Goal: Task Accomplishment & Management: Manage account settings

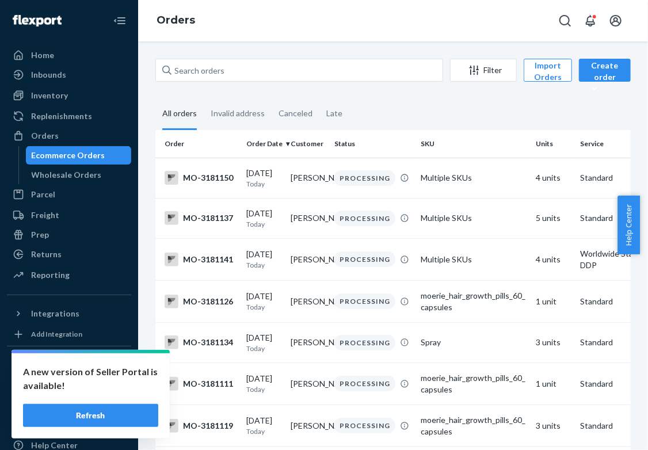
click at [127, 429] on div "A new version of Seller Portal is available! Refresh" at bounding box center [91, 395] width 158 height 85
click at [122, 422] on button "Refresh" at bounding box center [90, 415] width 135 height 23
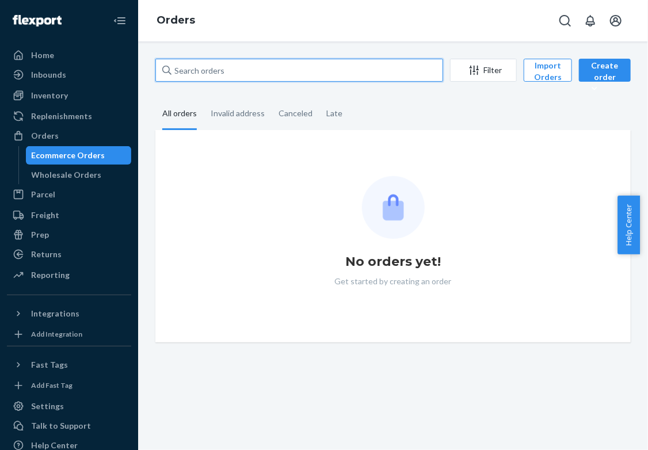
click at [230, 63] on input "text" at bounding box center [299, 70] width 288 height 23
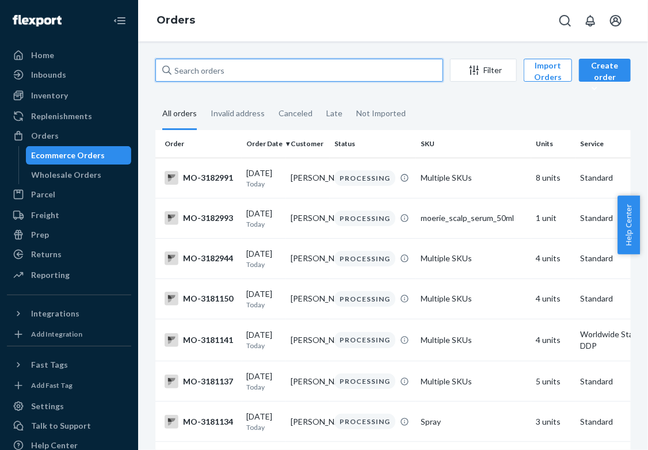
paste input "3138736"
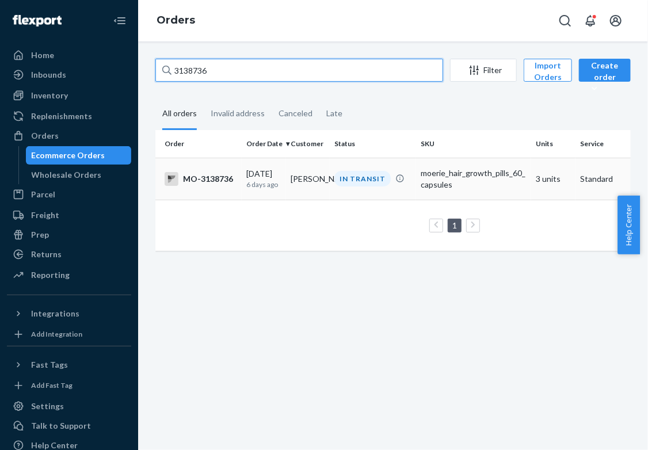
type input "3138736"
click at [266, 182] on p "6 days ago" at bounding box center [263, 185] width 35 height 10
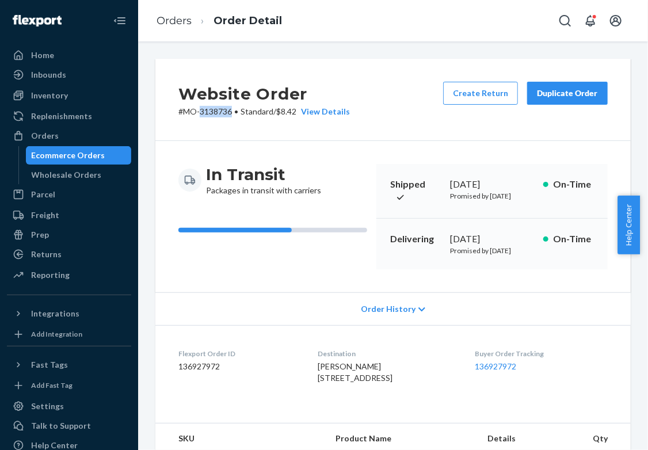
drag, startPoint x: 233, startPoint y: 113, endPoint x: 201, endPoint y: 116, distance: 31.2
click at [201, 116] on p "# MO-3138736 • Standard / $8.42 View Details" at bounding box center [264, 112] width 172 height 12
copy p "3138736"
click at [478, 100] on button "Create Return" at bounding box center [480, 93] width 75 height 23
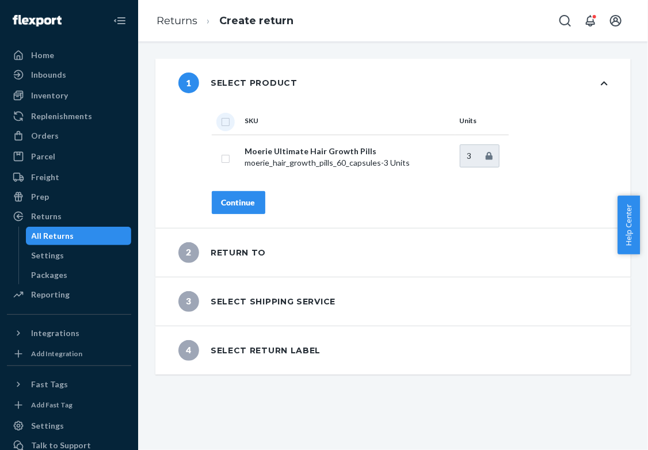
click at [223, 125] on input "checkbox" at bounding box center [225, 121] width 9 height 12
checkbox input "true"
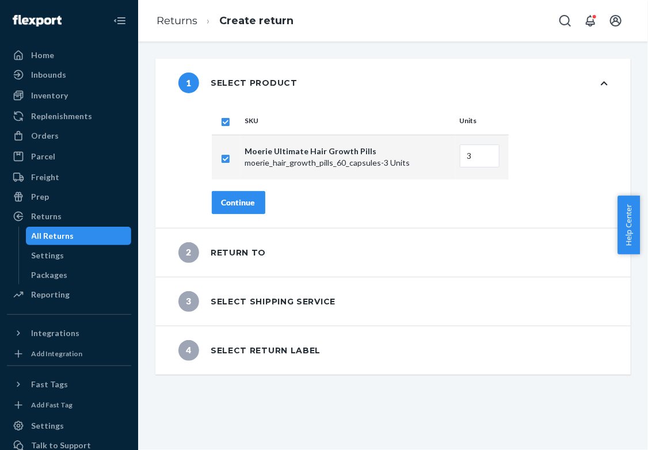
click at [238, 201] on div "Continue" at bounding box center [239, 203] width 34 height 12
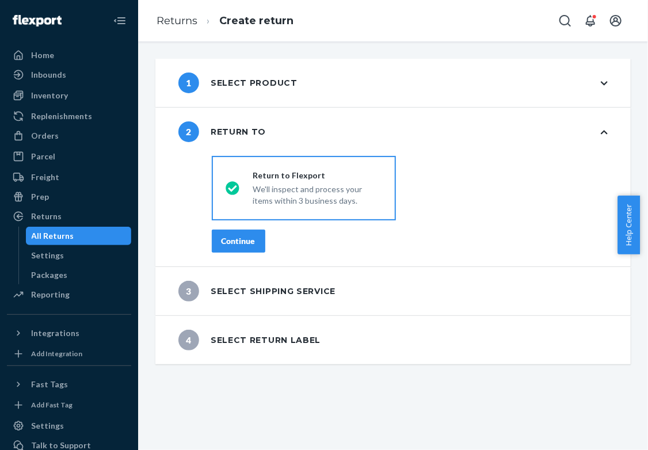
click at [246, 233] on button "Continue" at bounding box center [239, 241] width 54 height 23
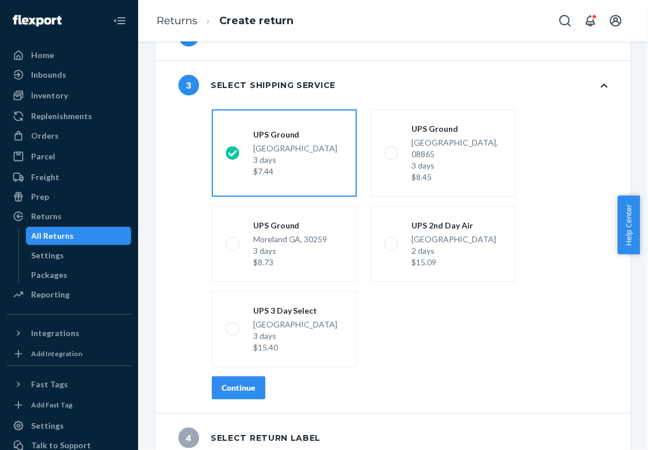
click at [254, 382] on div "Continue" at bounding box center [239, 388] width 34 height 12
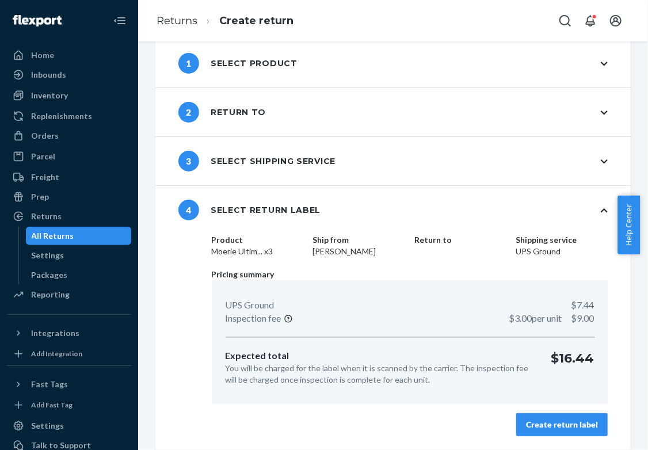
scroll to position [19, 0]
click at [574, 416] on button "Create return label" at bounding box center [562, 425] width 92 height 23
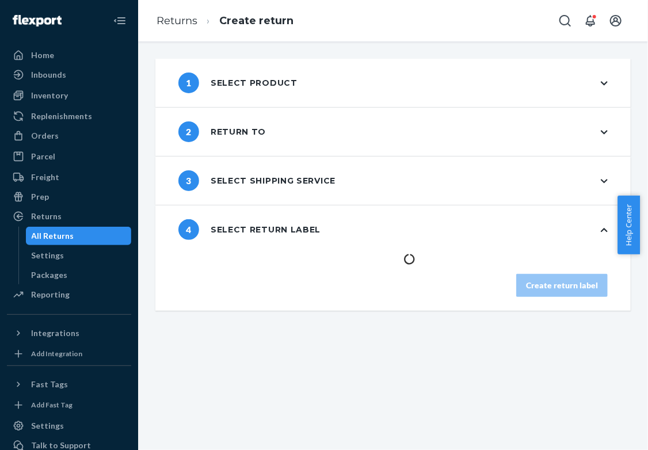
scroll to position [0, 0]
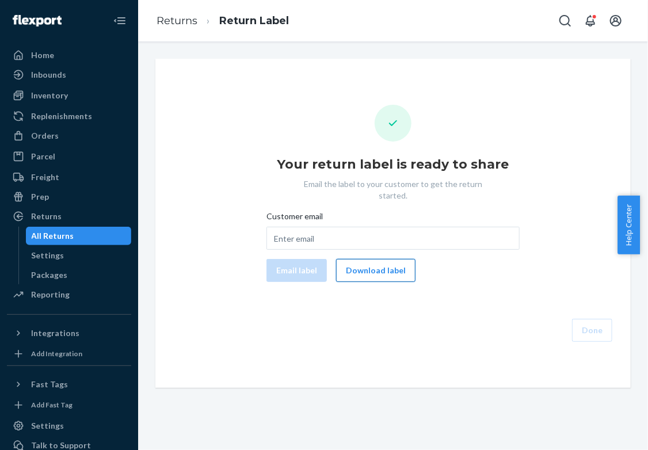
click at [385, 261] on button "Download label" at bounding box center [375, 270] width 79 height 23
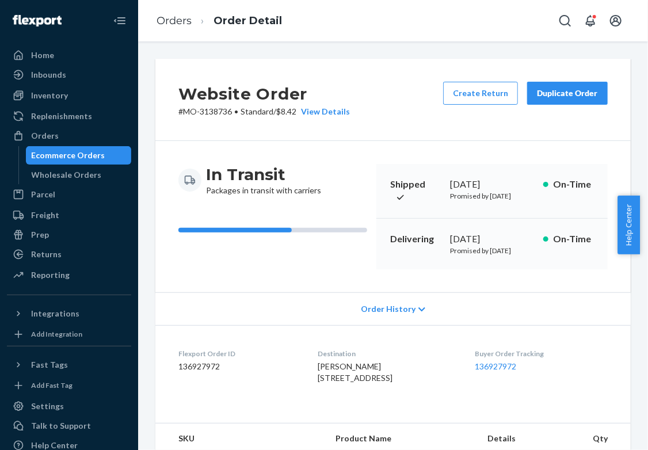
click at [347, 382] on span "[PERSON_NAME] [STREET_ADDRESS]" at bounding box center [355, 371] width 75 height 21
copy span "[PERSON_NAME]"
click at [91, 155] on div "Ecommerce Orders" at bounding box center [69, 156] width 74 height 12
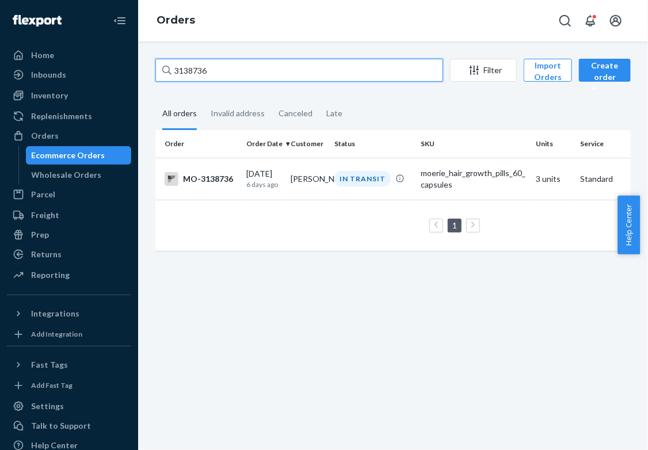
click at [0, 78] on html "Home Inbounds Shipping Plans Problems Inventory Products Branded Packaging Repl…" at bounding box center [324, 225] width 648 height 450
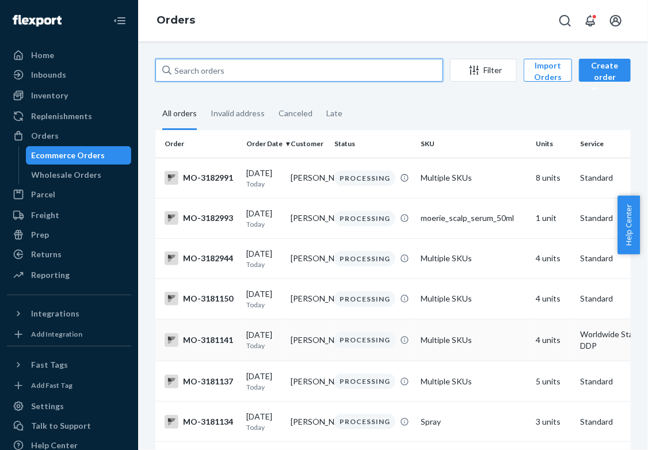
scroll to position [58, 0]
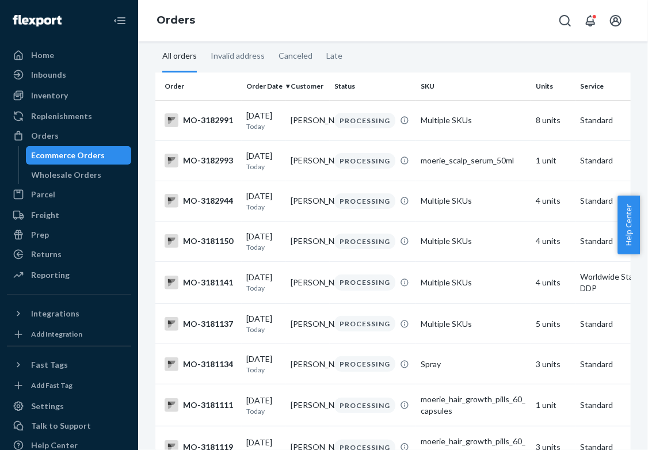
click at [78, 154] on div "Ecommerce Orders" at bounding box center [69, 156] width 74 height 12
click at [111, 158] on div "Ecommerce Orders" at bounding box center [79, 155] width 104 height 16
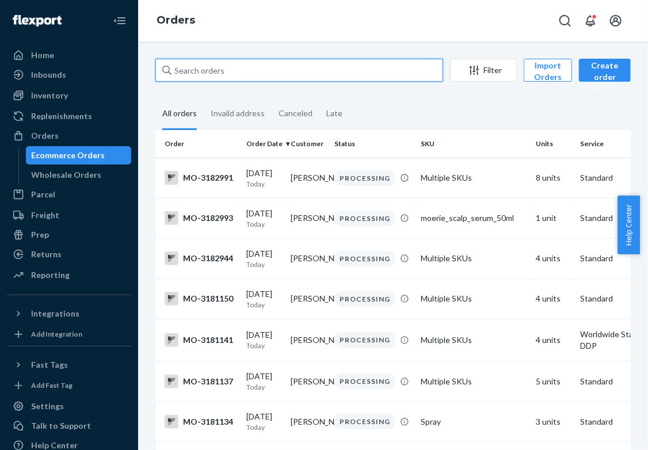
click at [286, 73] on input "text" at bounding box center [299, 70] width 288 height 23
paste input "3101398"
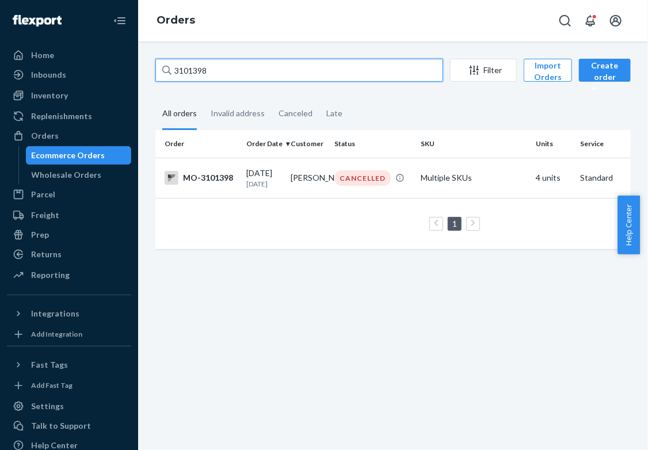
type input "3101398"
click at [392, 67] on input "3101398" at bounding box center [299, 70] width 288 height 23
